Goal: Transaction & Acquisition: Purchase product/service

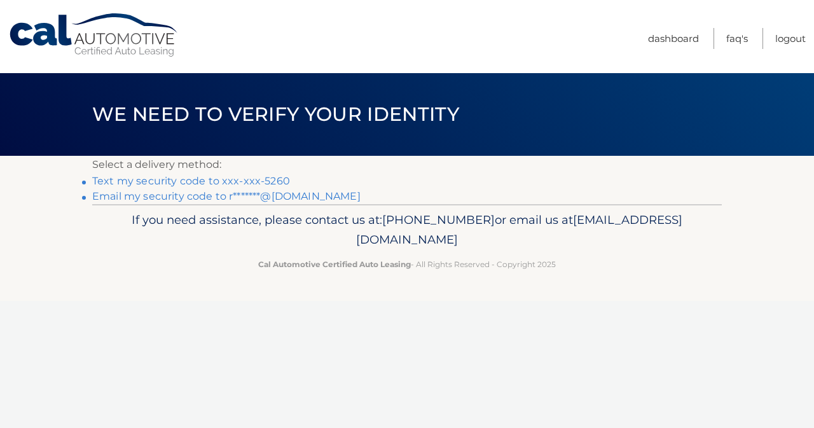
click at [231, 182] on link "Text my security code to xxx-xxx-5260" at bounding box center [191, 181] width 198 height 12
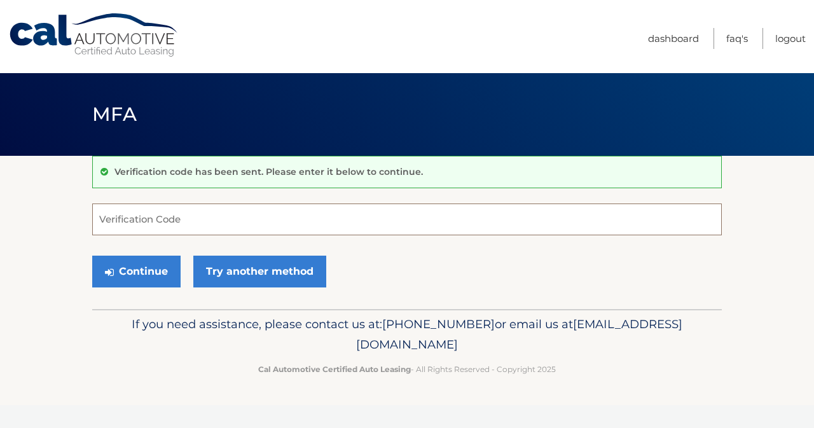
click at [150, 225] on input "Verification Code" at bounding box center [406, 219] width 629 height 32
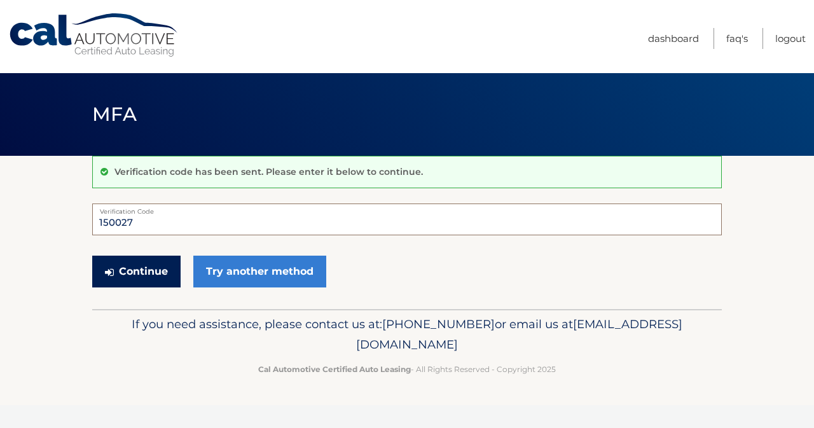
type input "150027"
click at [149, 277] on button "Continue" at bounding box center [136, 272] width 88 height 32
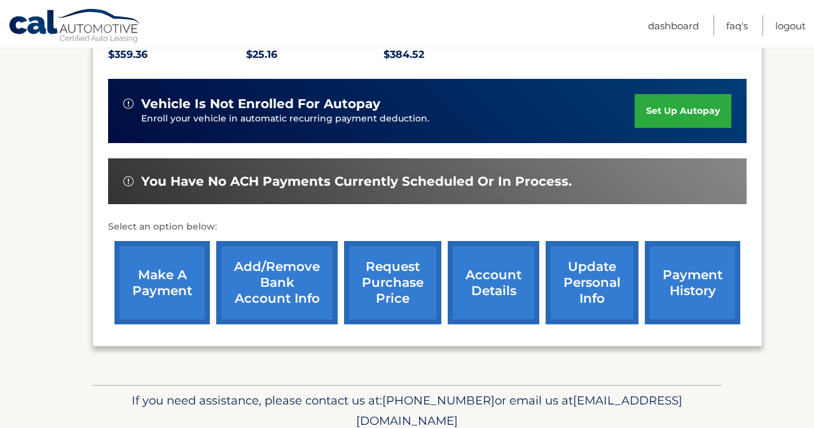
scroll to position [290, 0]
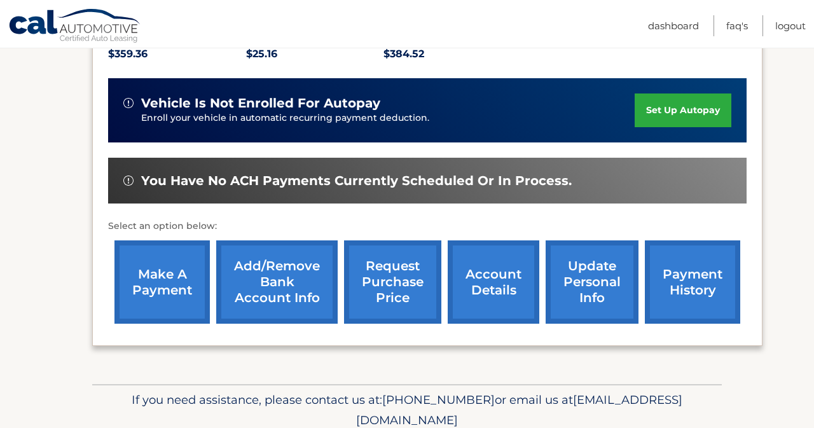
click at [154, 282] on link "make a payment" at bounding box center [161, 281] width 95 height 83
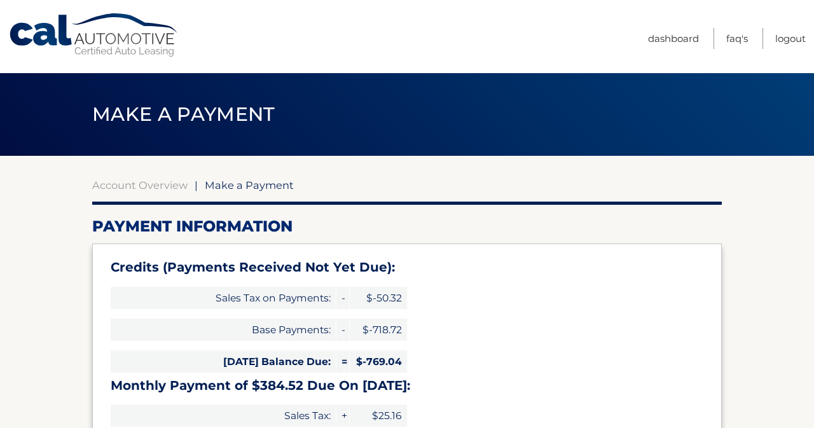
select select "YjFkNTEyNmEtMzg1Yi00MjZjLWI4NmMtYTNiMTZjYzlhMzU2"
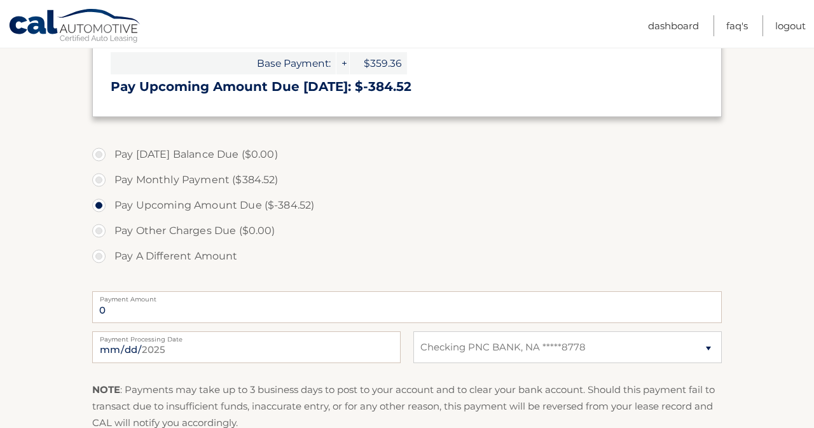
scroll to position [403, 0]
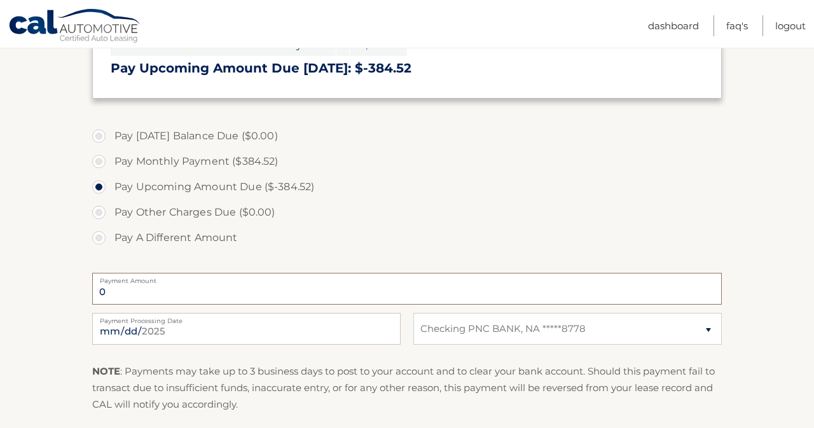
click at [158, 289] on input "0" at bounding box center [406, 289] width 629 height 32
click at [100, 292] on input "0" at bounding box center [406, 289] width 629 height 32
drag, startPoint x: 97, startPoint y: 180, endPoint x: 122, endPoint y: 196, distance: 29.4
click at [98, 181] on label "Pay Upcoming Amount Due ($-384.52)" at bounding box center [406, 186] width 629 height 25
click at [98, 181] on input "Pay Upcoming Amount Due ($-384.52)" at bounding box center [103, 184] width 13 height 20
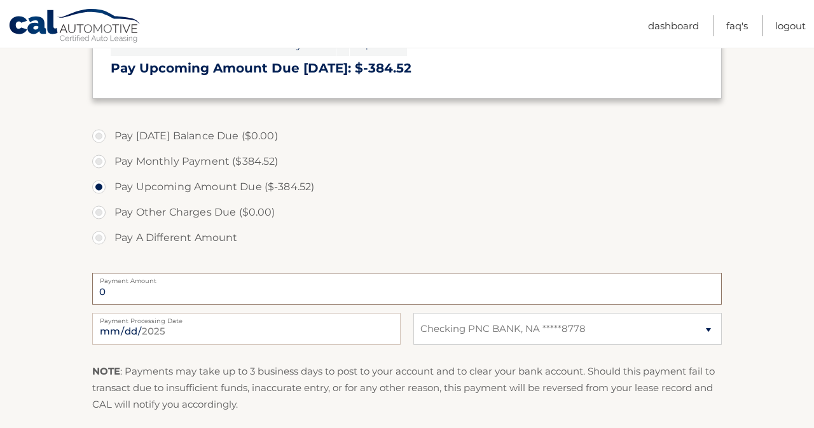
click at [127, 292] on input "0" at bounding box center [406, 289] width 629 height 32
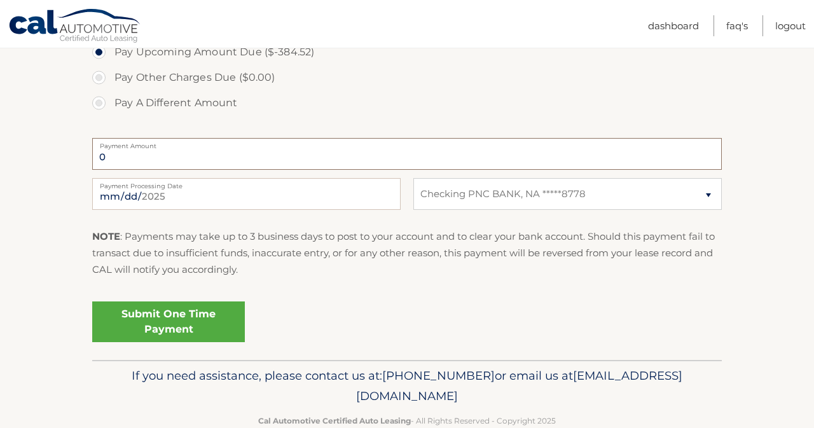
scroll to position [556, 0]
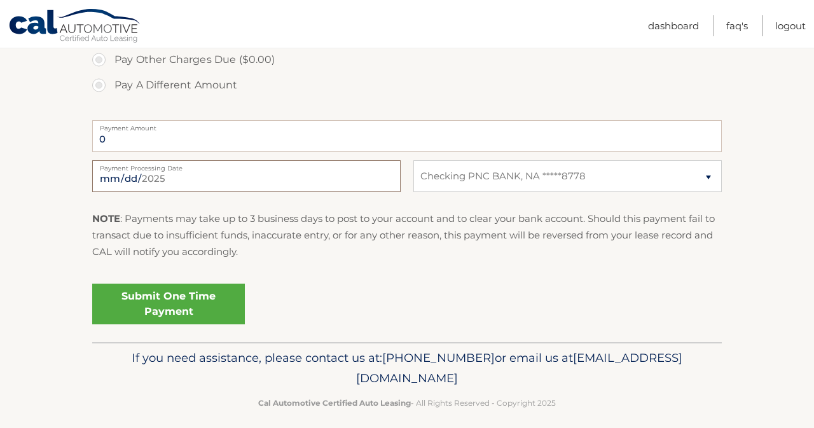
click at [345, 175] on input "2025-09-23" at bounding box center [246, 176] width 308 height 32
type input "2025-09-24"
click at [321, 287] on div "Submit One Time Payment" at bounding box center [406, 301] width 629 height 46
click at [165, 301] on link "Submit One Time Payment" at bounding box center [168, 304] width 153 height 41
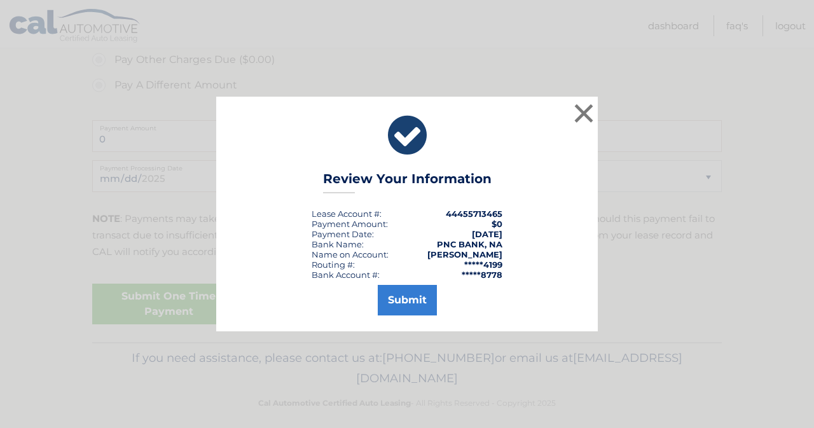
drag, startPoint x: 585, startPoint y: 116, endPoint x: 559, endPoint y: 123, distance: 27.2
click at [585, 116] on button "×" at bounding box center [583, 112] width 25 height 25
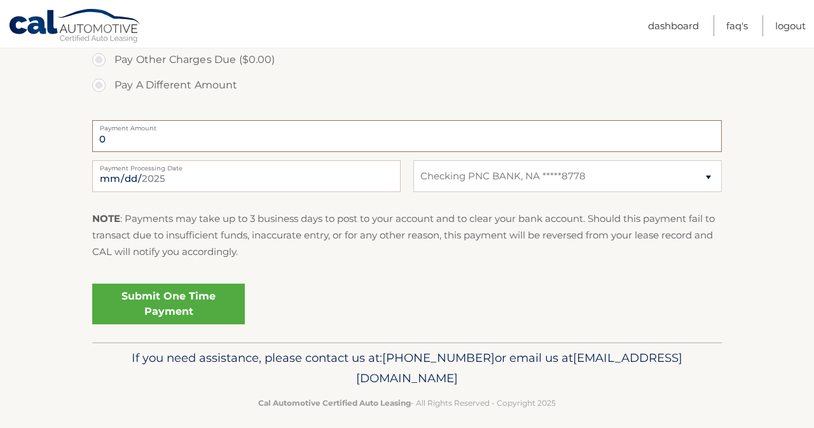
drag, startPoint x: 125, startPoint y: 131, endPoint x: 460, endPoint y: 171, distance: 336.8
click at [143, 133] on input "0" at bounding box center [406, 136] width 629 height 32
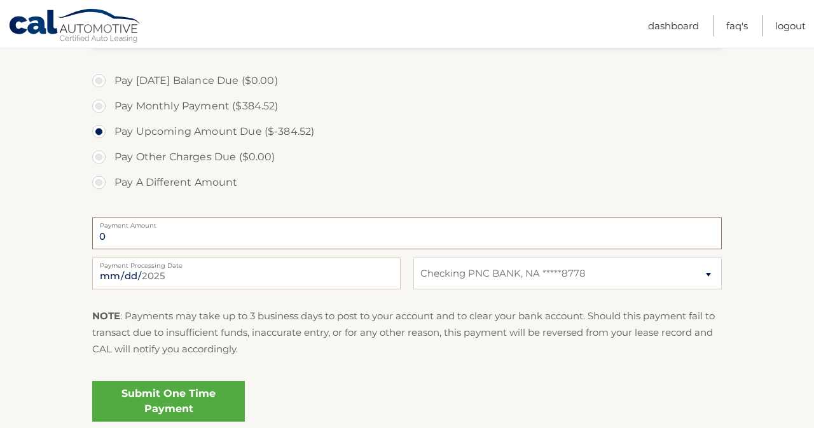
scroll to position [456, 0]
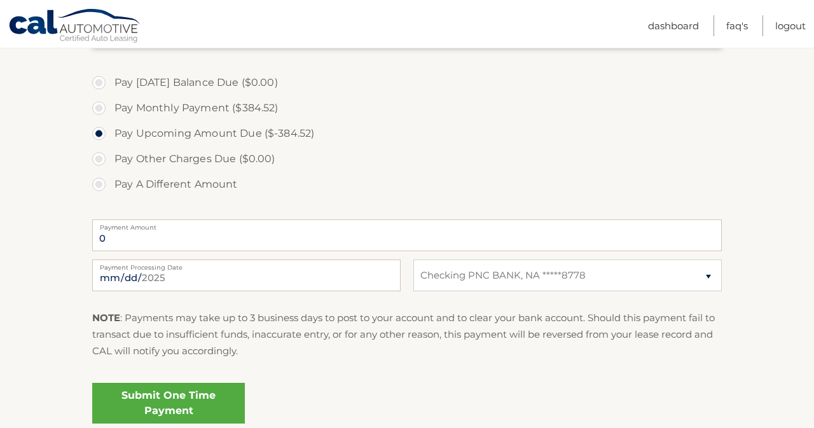
click at [114, 130] on label "Pay Upcoming Amount Due ($-384.52)" at bounding box center [406, 133] width 629 height 25
click at [110, 130] on input "Pay Upcoming Amount Due ($-384.52)" at bounding box center [103, 131] width 13 height 20
click at [102, 104] on label "Pay Monthly Payment ($384.52)" at bounding box center [406, 107] width 629 height 25
click at [102, 104] on input "Pay Monthly Payment ($384.52)" at bounding box center [103, 105] width 13 height 20
radio input "true"
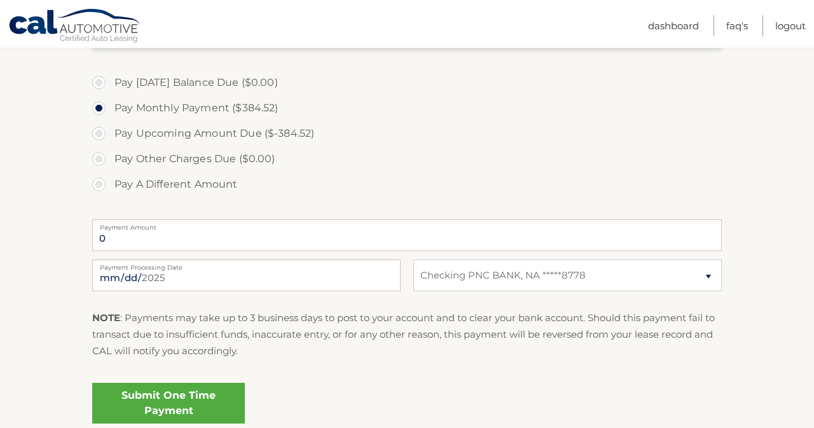
type input "384.52"
click at [181, 398] on link "Submit One Time Payment" at bounding box center [168, 403] width 153 height 41
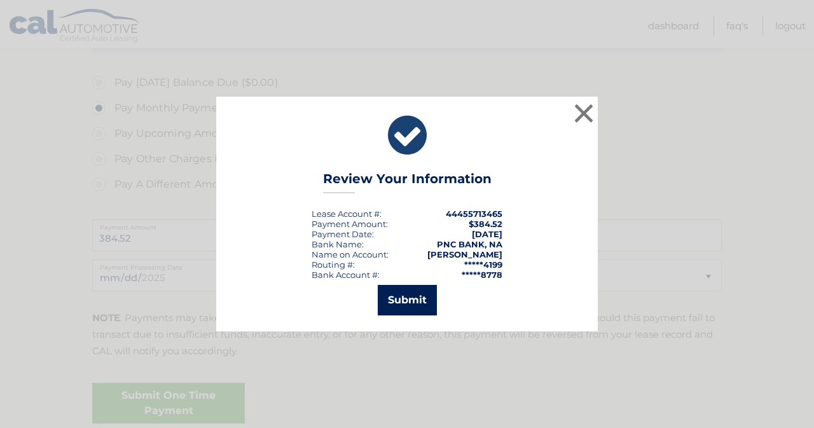
click at [400, 298] on button "Submit" at bounding box center [407, 300] width 59 height 31
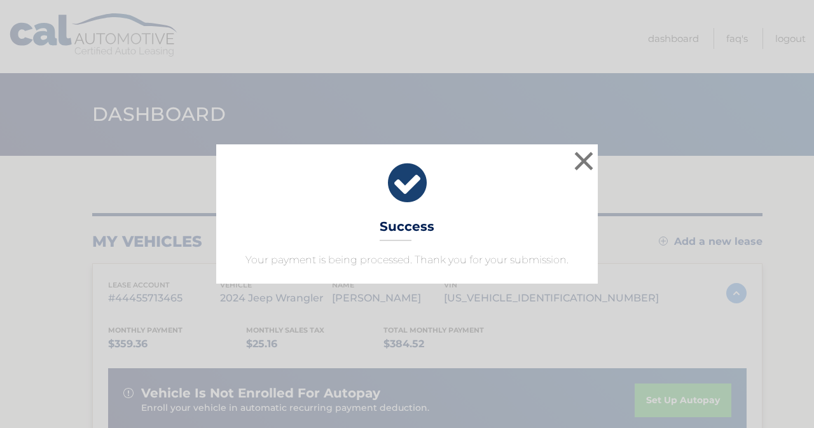
drag, startPoint x: 585, startPoint y: 160, endPoint x: 587, endPoint y: 245, distance: 85.9
click at [585, 160] on button "×" at bounding box center [583, 160] width 25 height 25
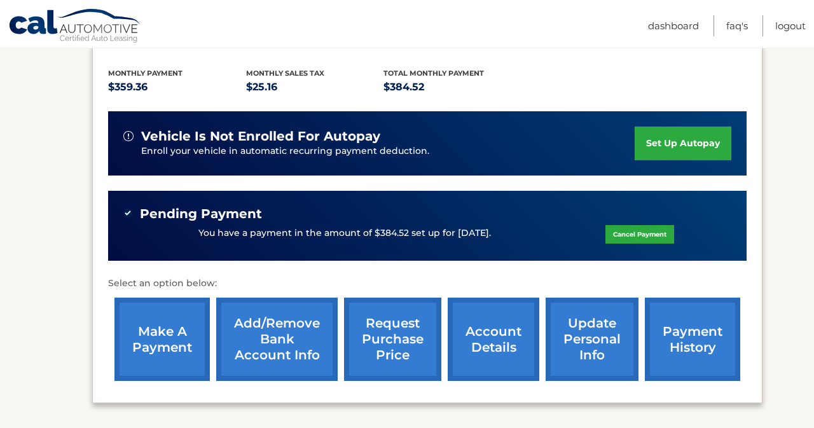
scroll to position [257, 0]
click at [699, 352] on link "payment history" at bounding box center [692, 339] width 95 height 83
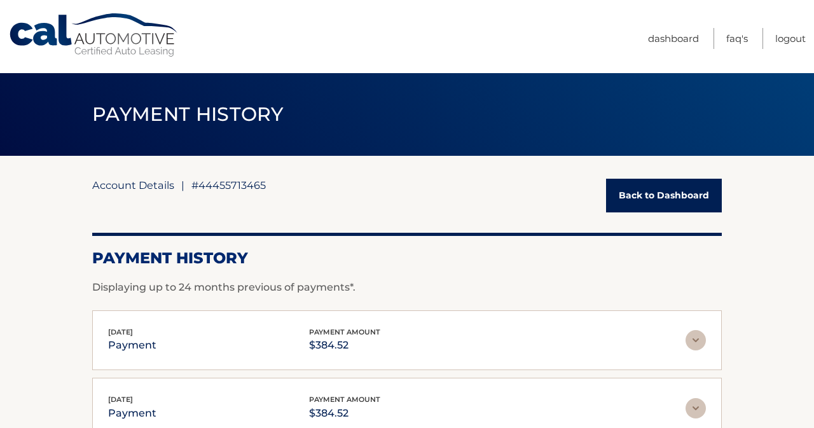
click at [135, 184] on link "Account Details" at bounding box center [133, 185] width 82 height 13
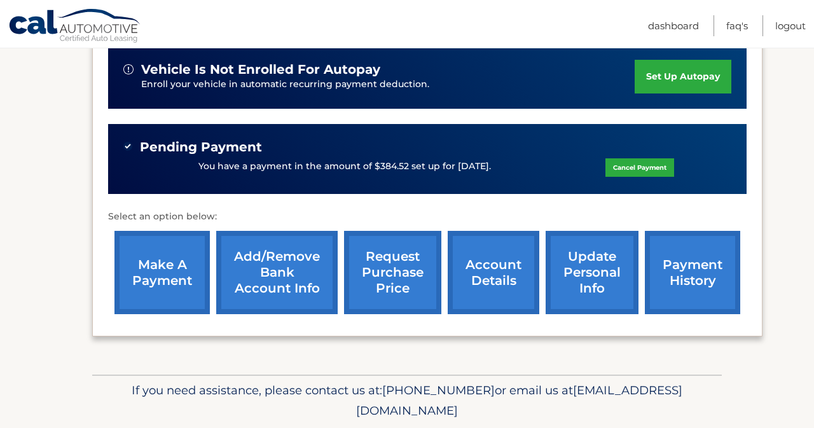
scroll to position [324, 0]
click at [182, 285] on link "make a payment" at bounding box center [161, 272] width 95 height 83
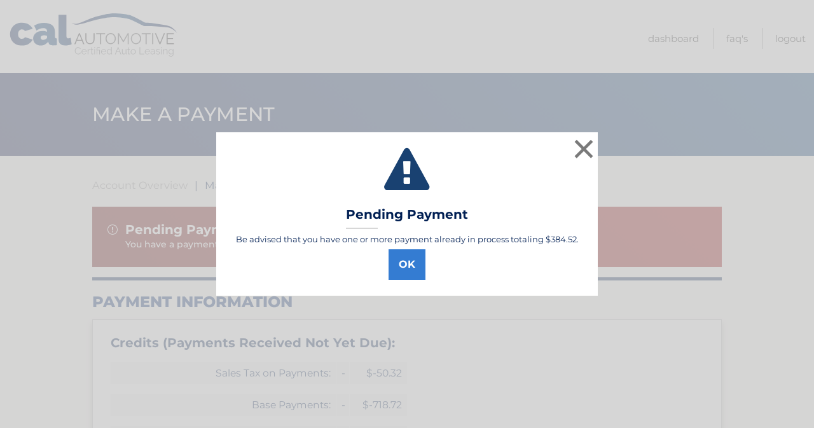
select select "YjFkNTEyNmEtMzg1Yi00MjZjLWI4NmMtYTNiMTZjYzlhMzU2"
click at [408, 259] on button "OK" at bounding box center [406, 264] width 37 height 31
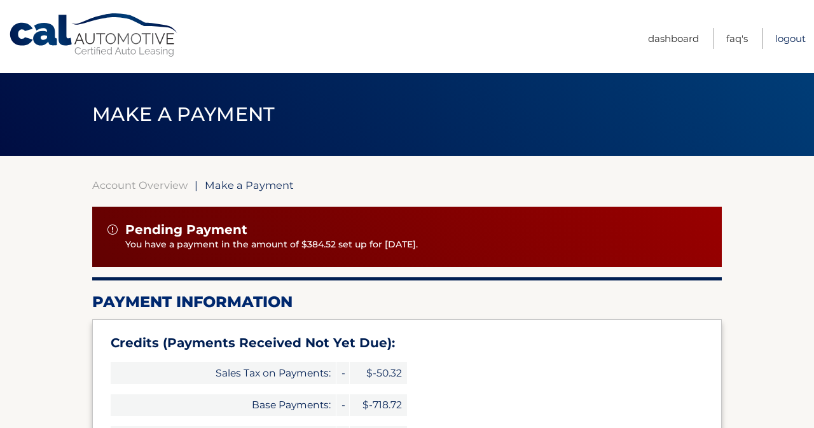
click at [785, 41] on link "Logout" at bounding box center [790, 38] width 31 height 21
